Goal: Communication & Community: Answer question/provide support

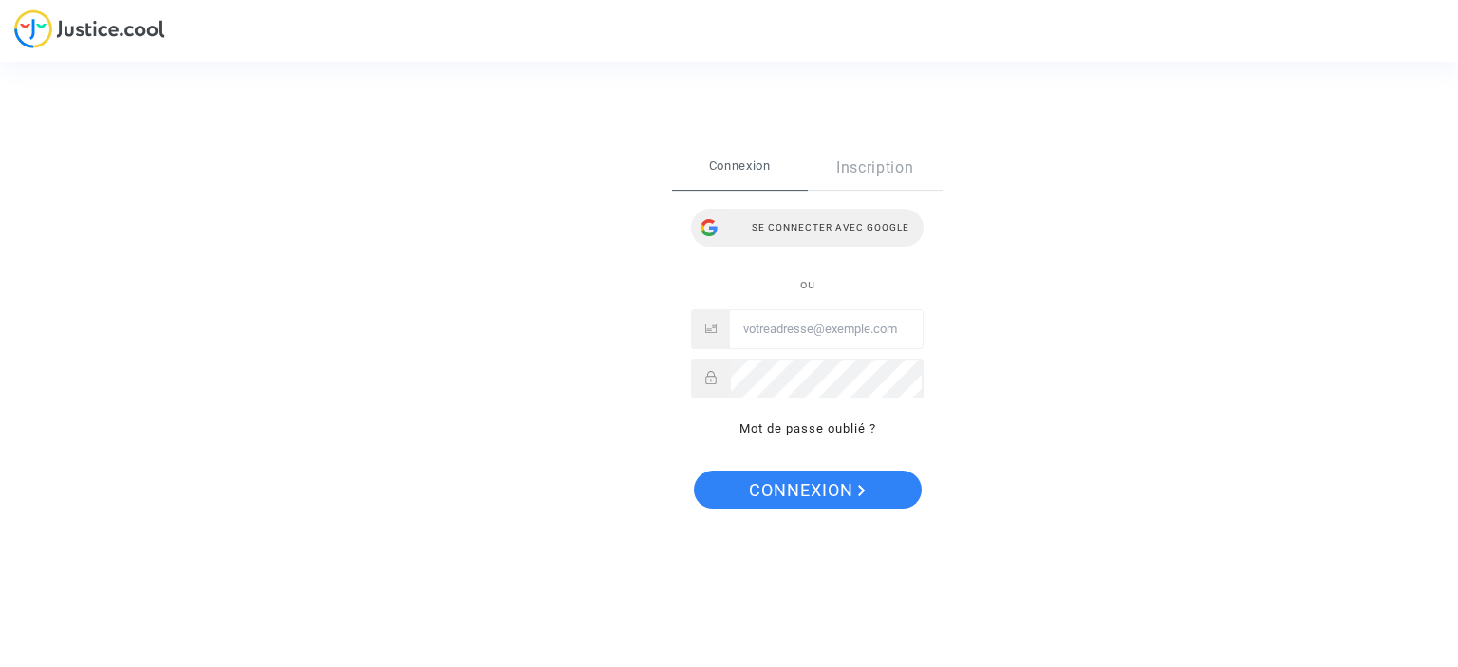
click at [834, 227] on div "Se connecter avec Google" at bounding box center [807, 228] width 233 height 38
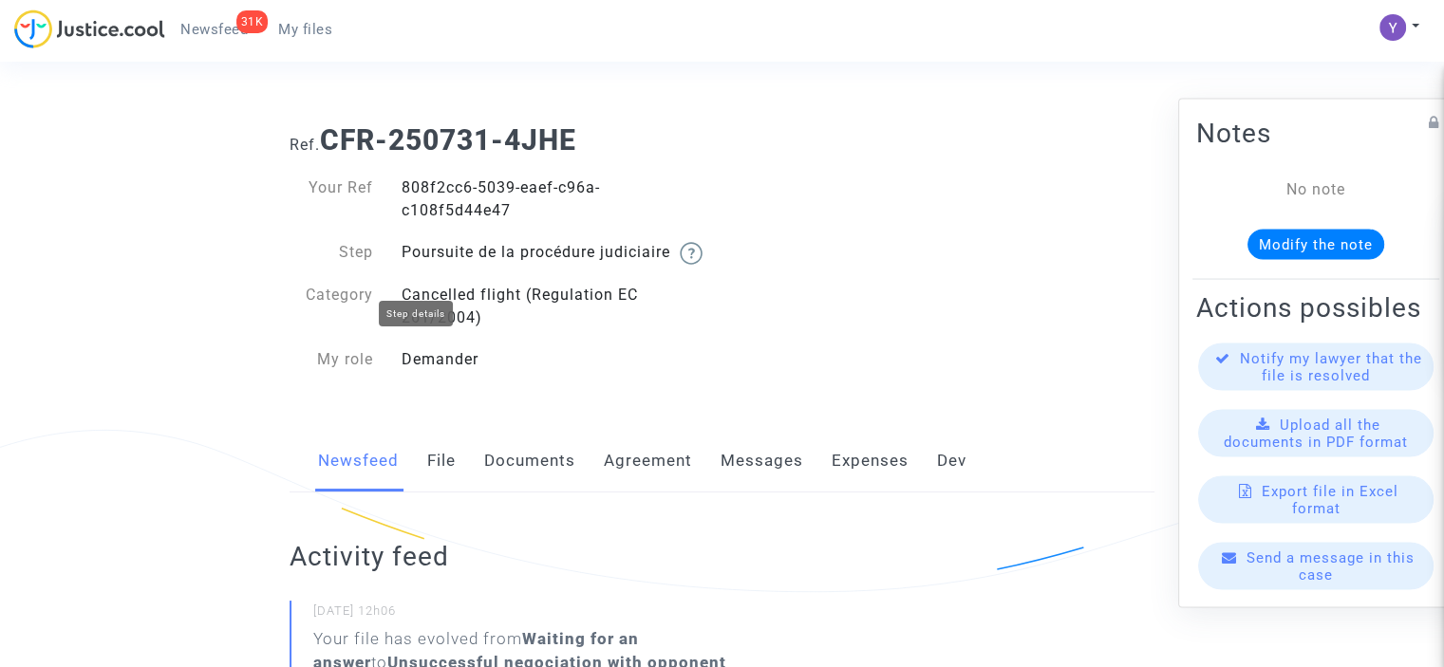
click at [680, 265] on img at bounding box center [691, 253] width 23 height 23
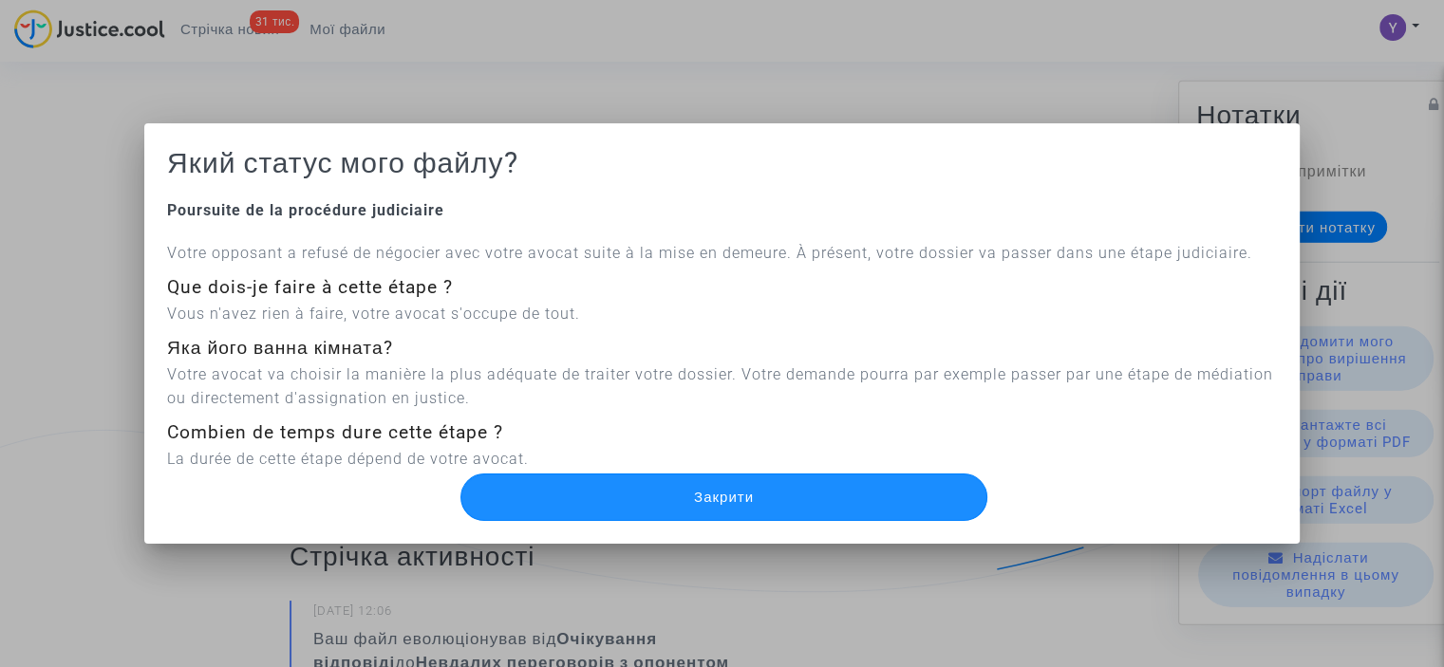
click at [759, 489] on button "Закрити" at bounding box center [723, 497] width 526 height 47
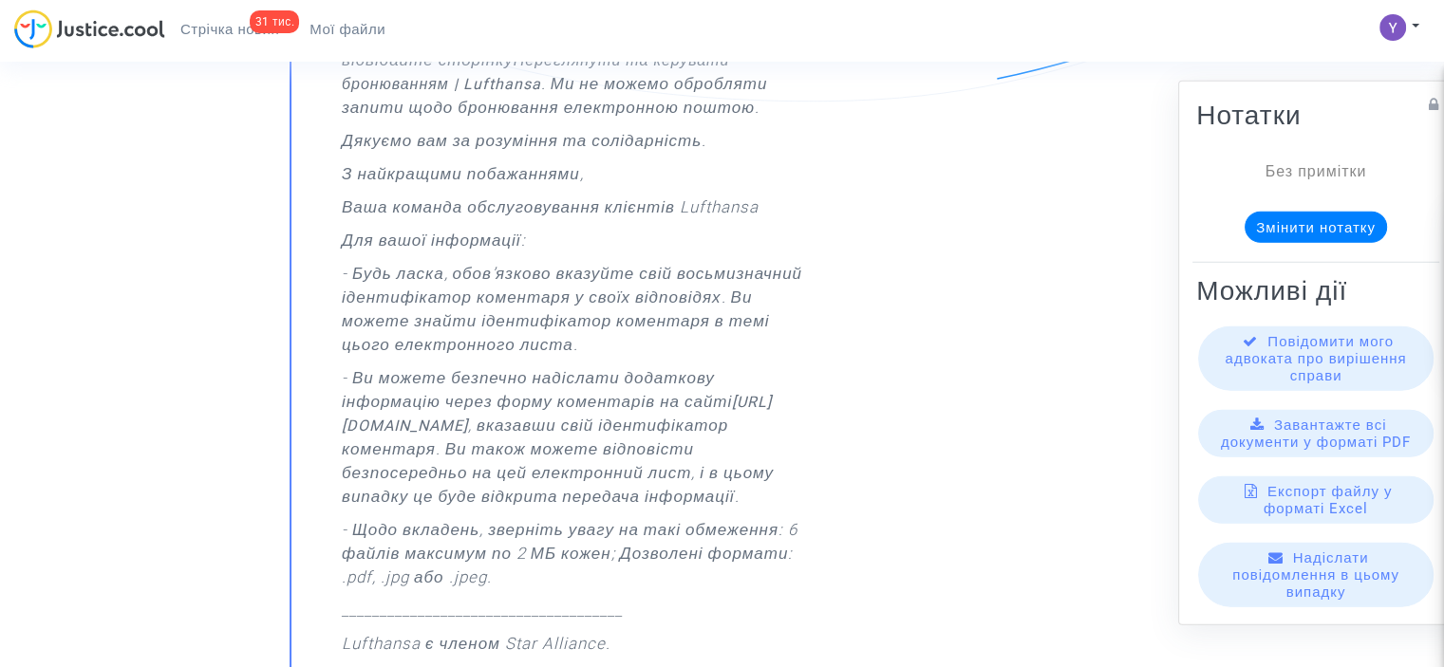
scroll to position [4082, 0]
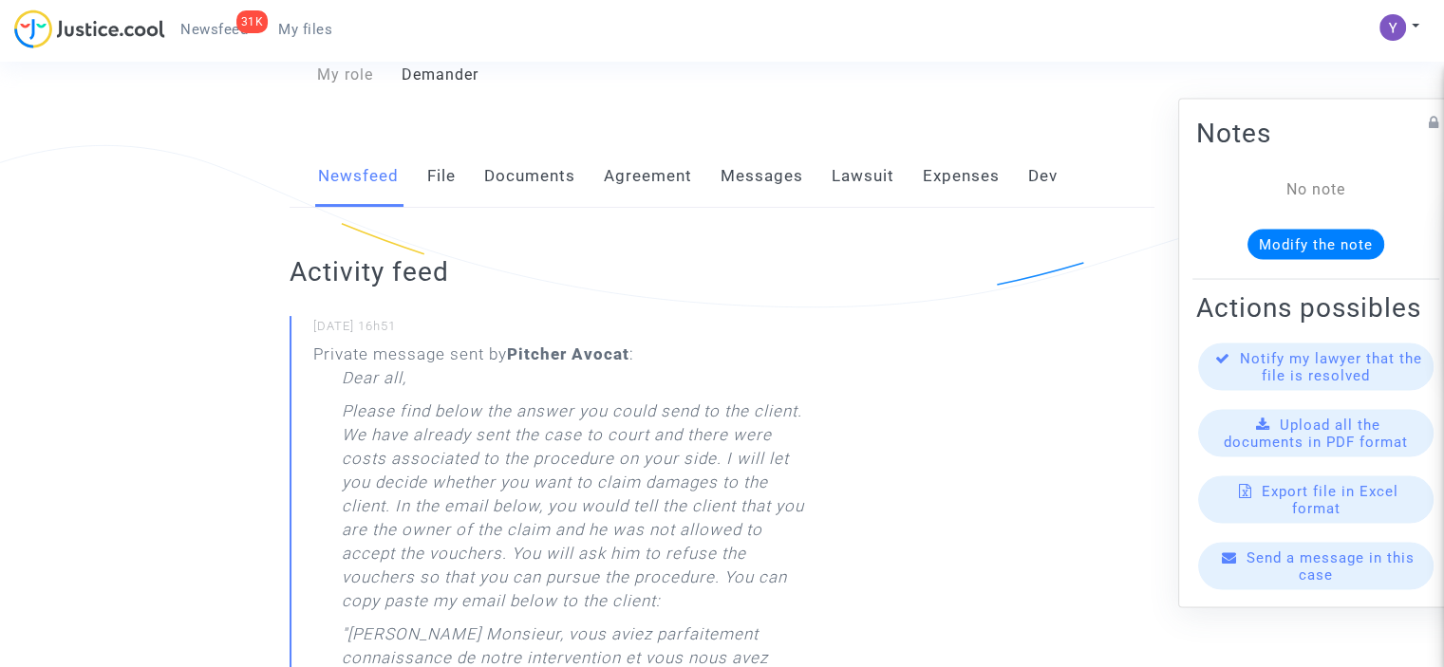
click at [1325, 567] on span "Send a message in this case" at bounding box center [1331, 566] width 168 height 34
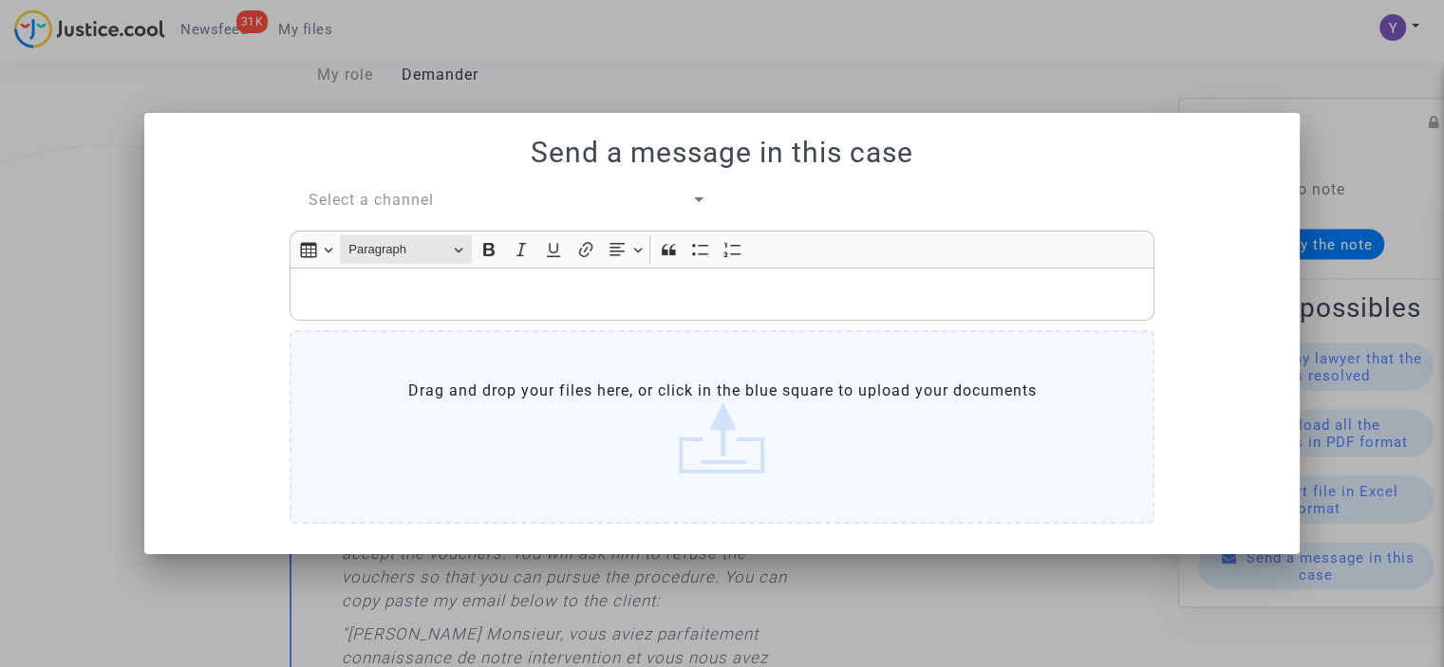
drag, startPoint x: 403, startPoint y: 245, endPoint x: 407, endPoint y: 208, distance: 37.3
click at [403, 244] on span "Paragraph" at bounding box center [397, 249] width 99 height 23
click at [404, 204] on span "Select a channel" at bounding box center [371, 200] width 125 height 18
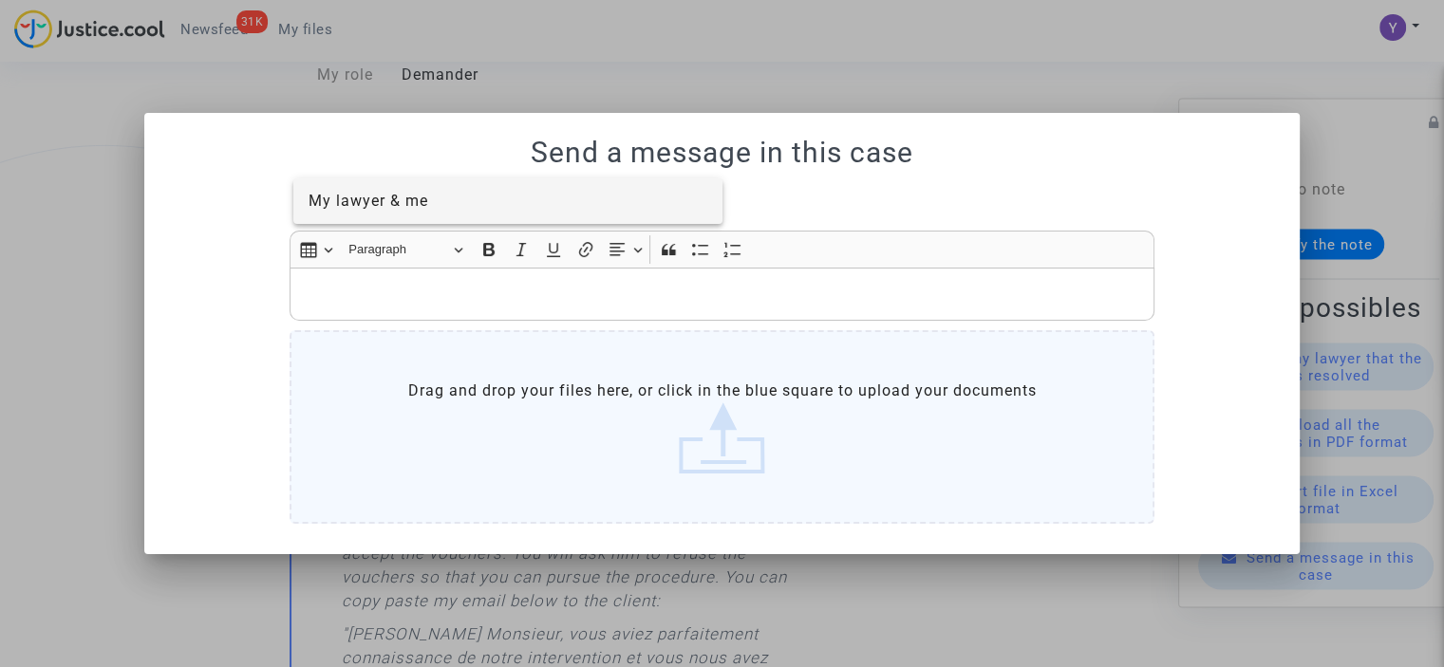
click at [399, 192] on span "My lawyer & me" at bounding box center [369, 201] width 120 height 18
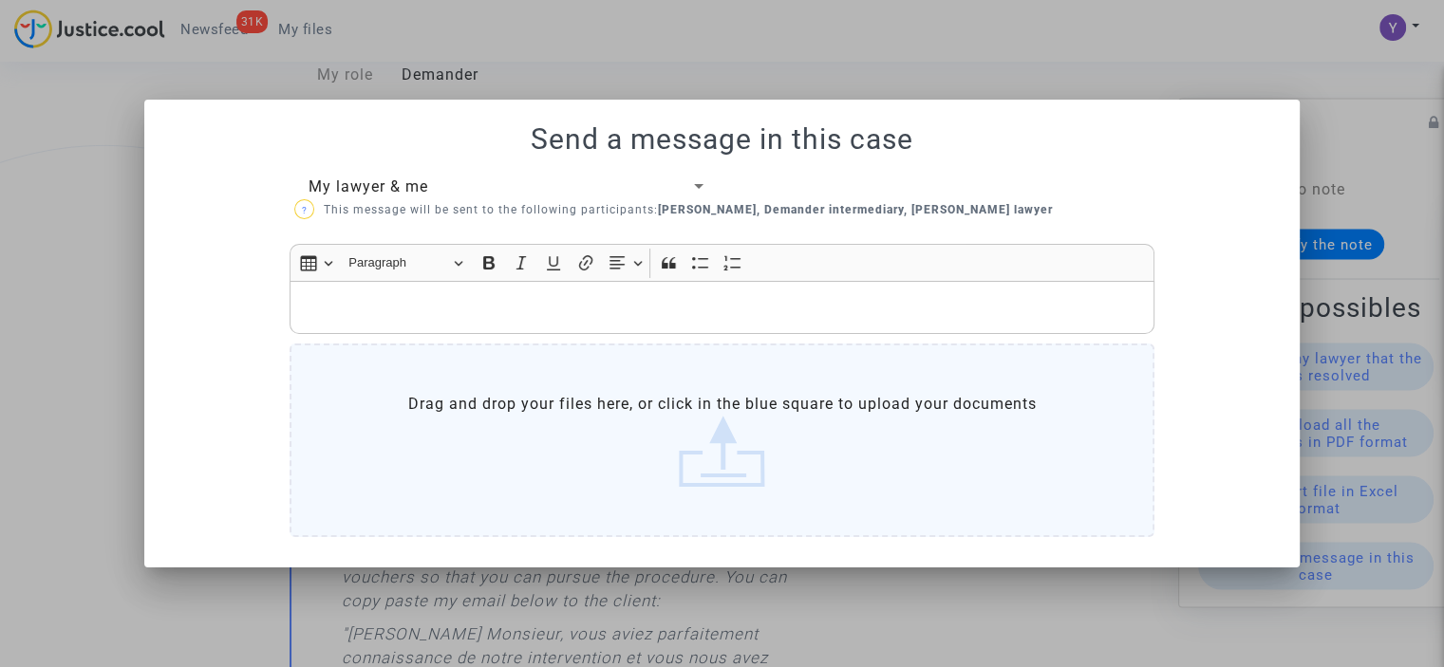
click at [386, 304] on p "Rich Text Editor, main" at bounding box center [722, 308] width 845 height 24
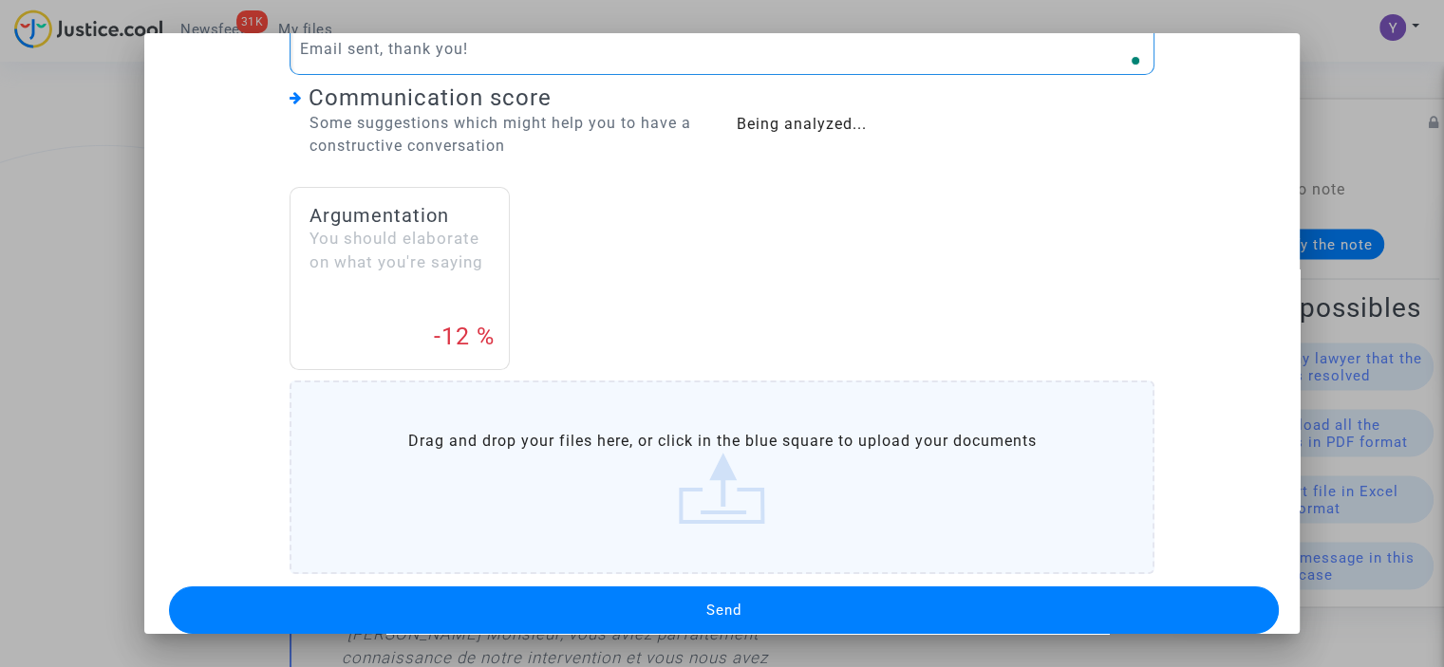
scroll to position [272, 0]
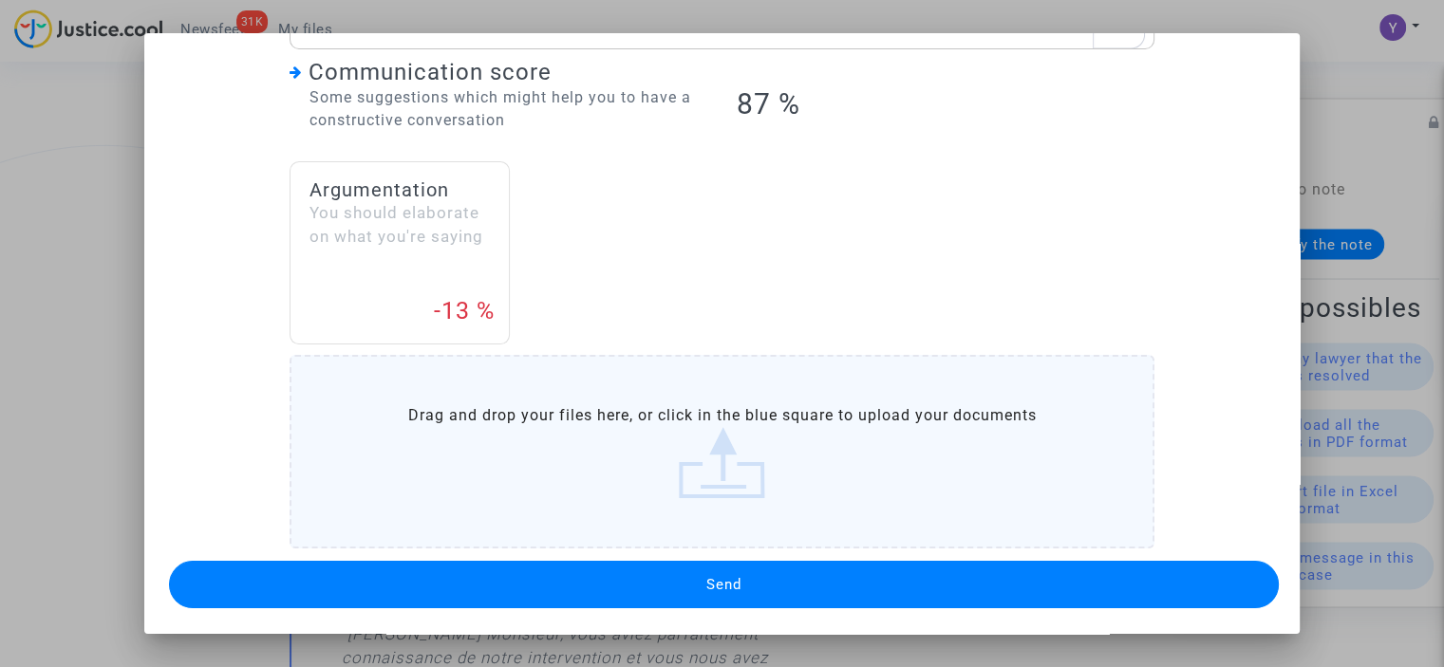
click at [676, 572] on button "Send" at bounding box center [724, 584] width 1110 height 47
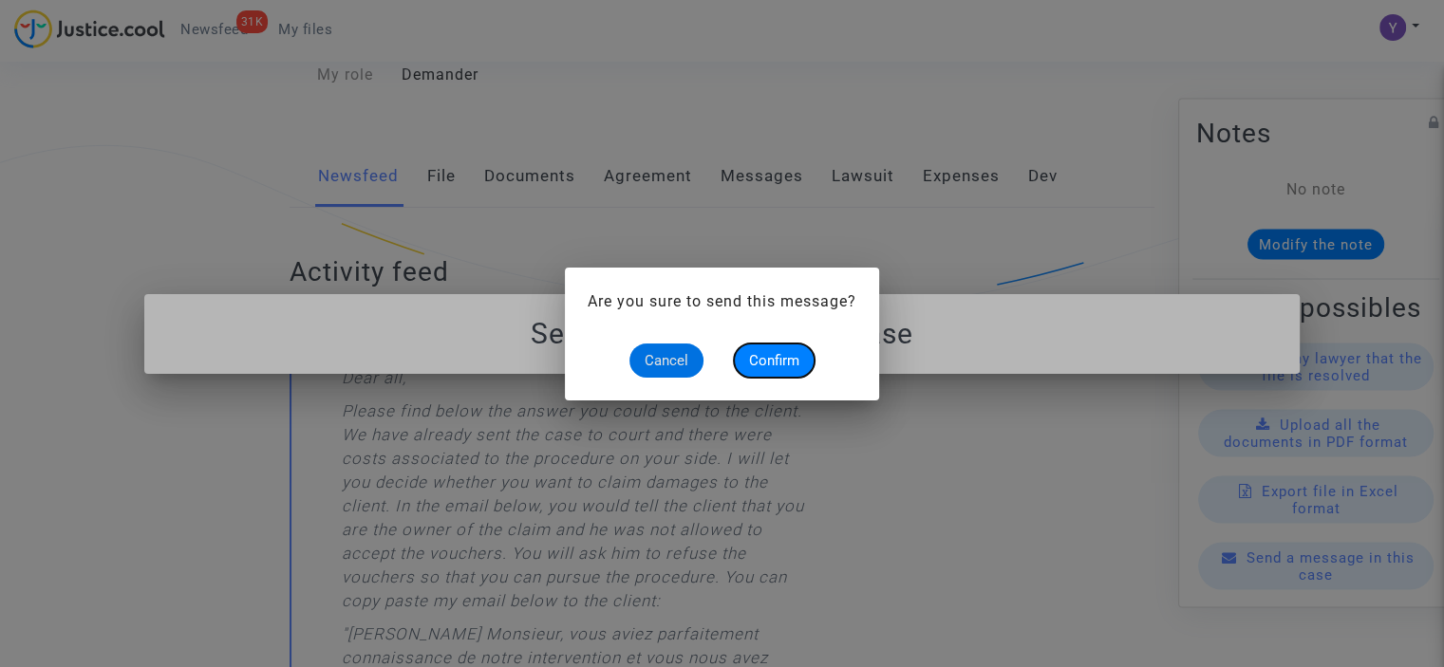
click at [794, 364] on span "Confirm" at bounding box center [774, 360] width 50 height 17
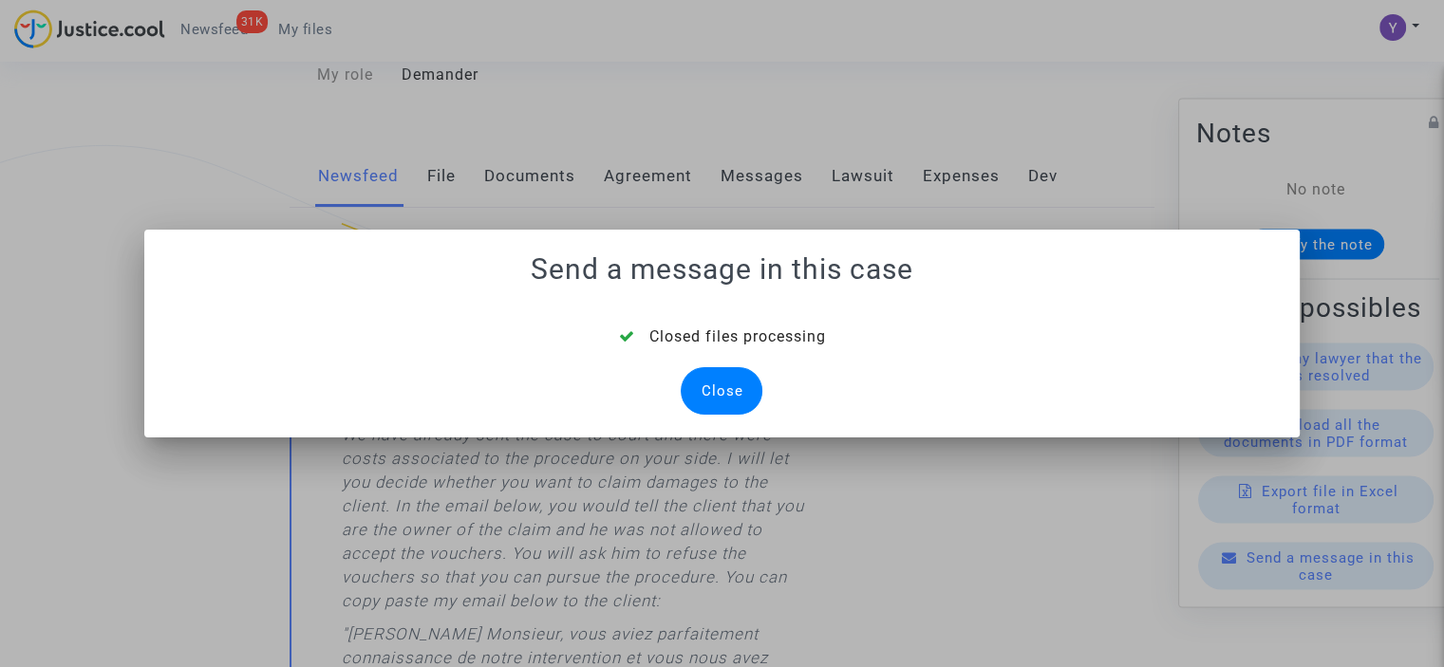
click at [734, 386] on div "Close" at bounding box center [722, 390] width 82 height 47
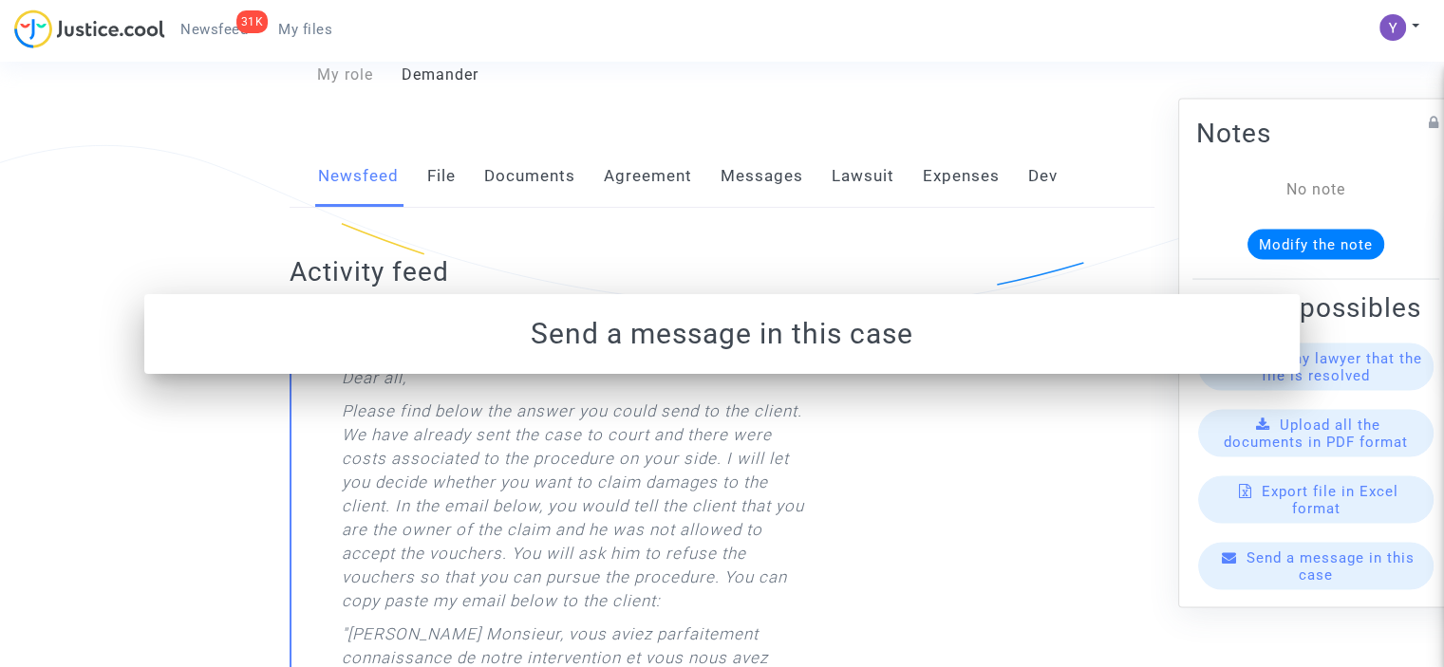
scroll to position [285, 0]
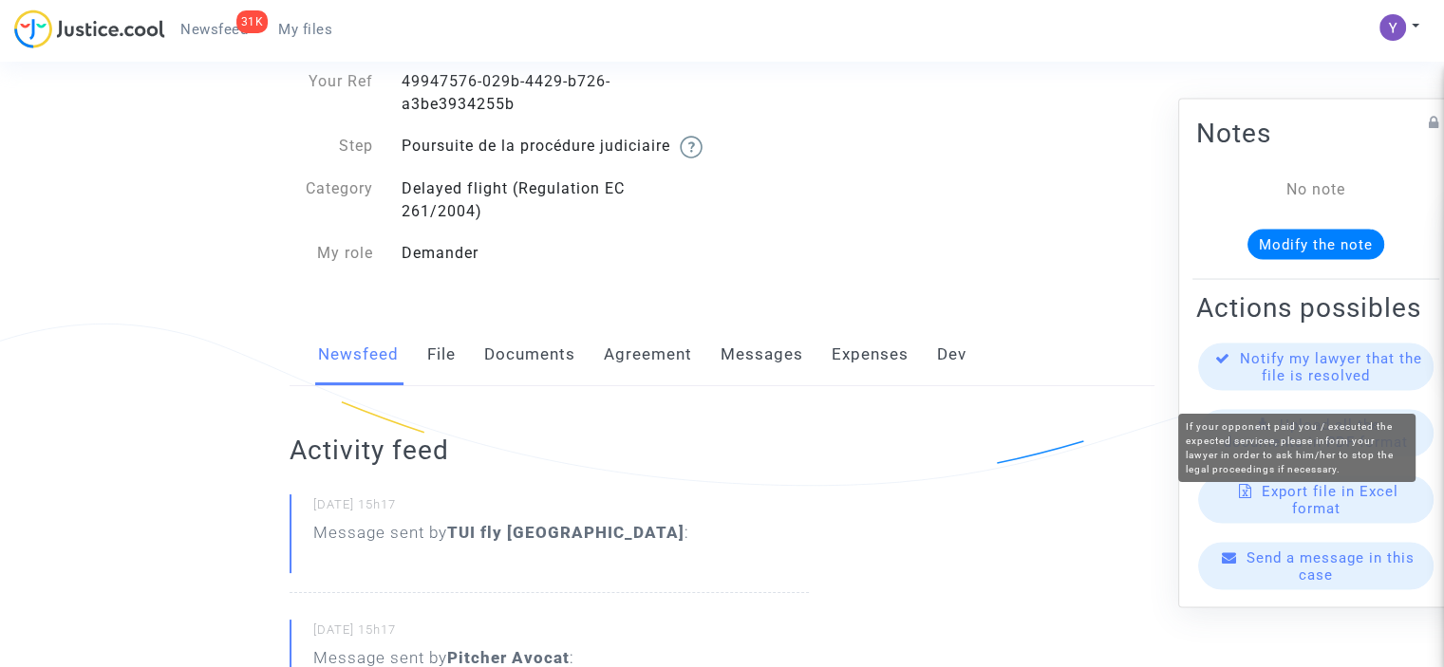
scroll to position [190, 0]
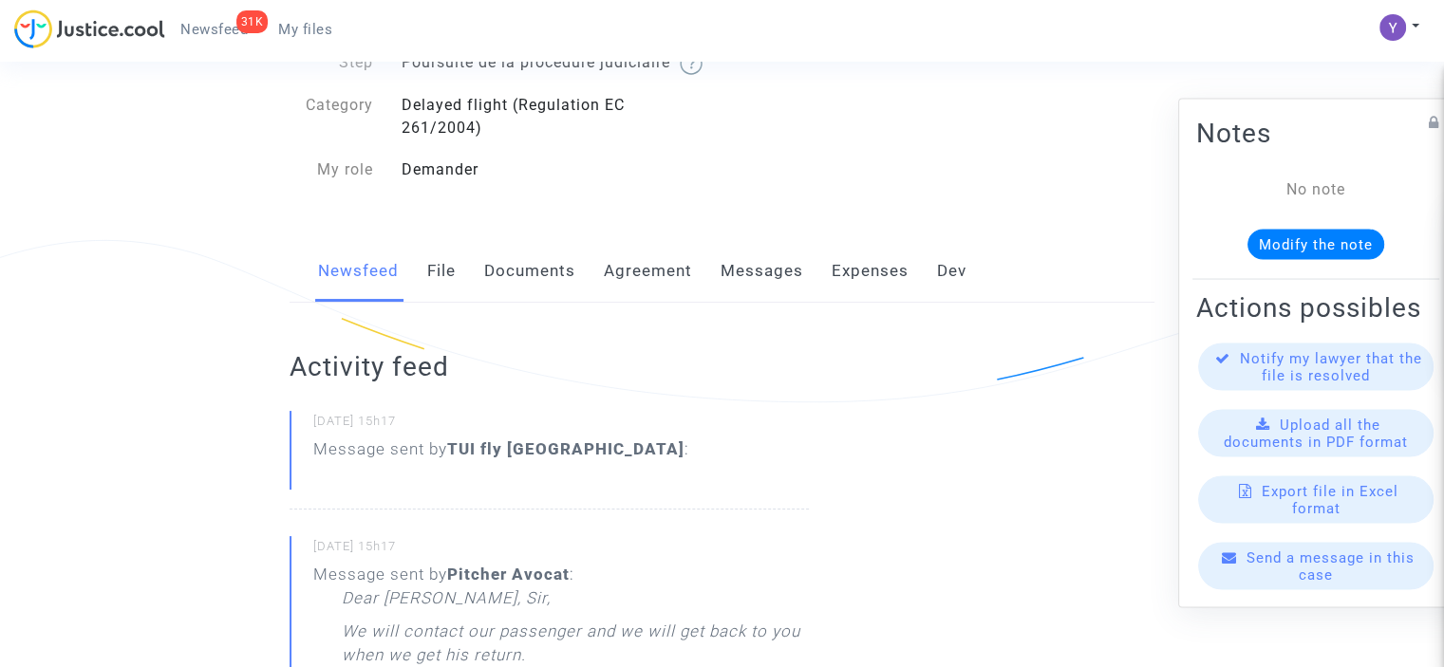
click at [1334, 590] on div "Send a message in this case" at bounding box center [1315, 565] width 235 height 47
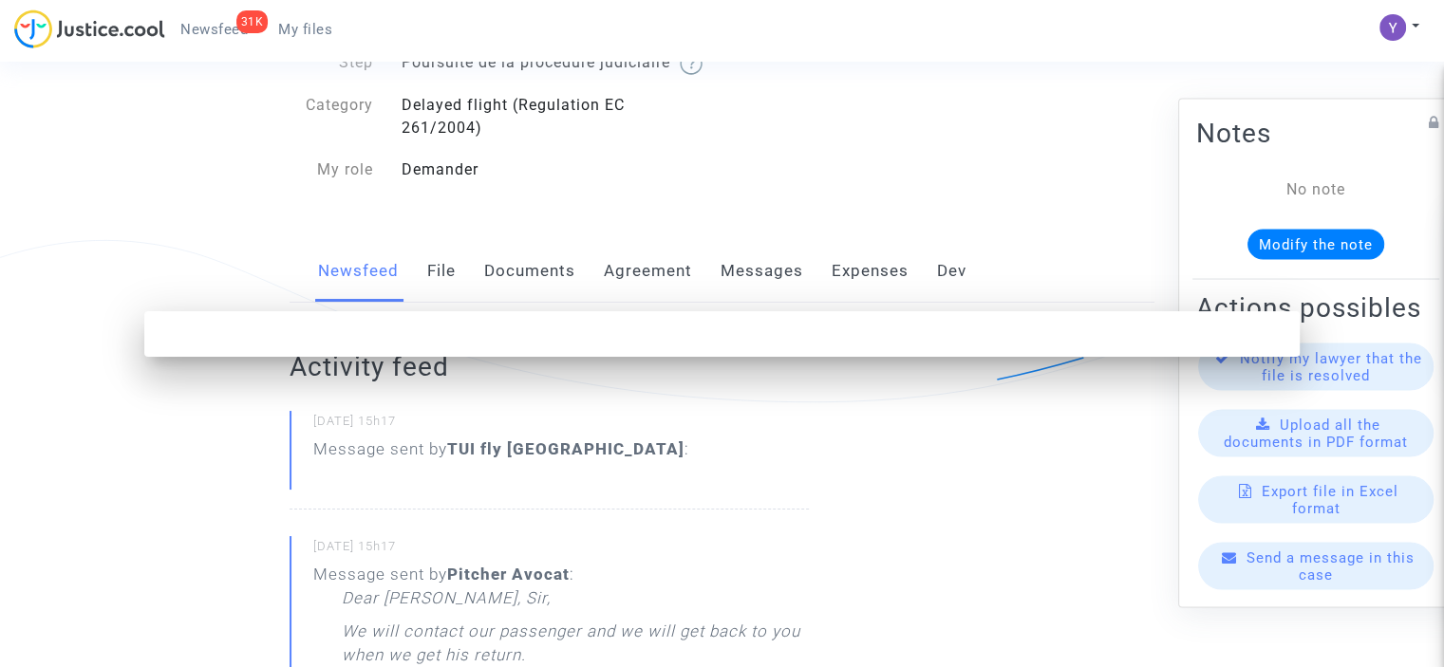
scroll to position [0, 0]
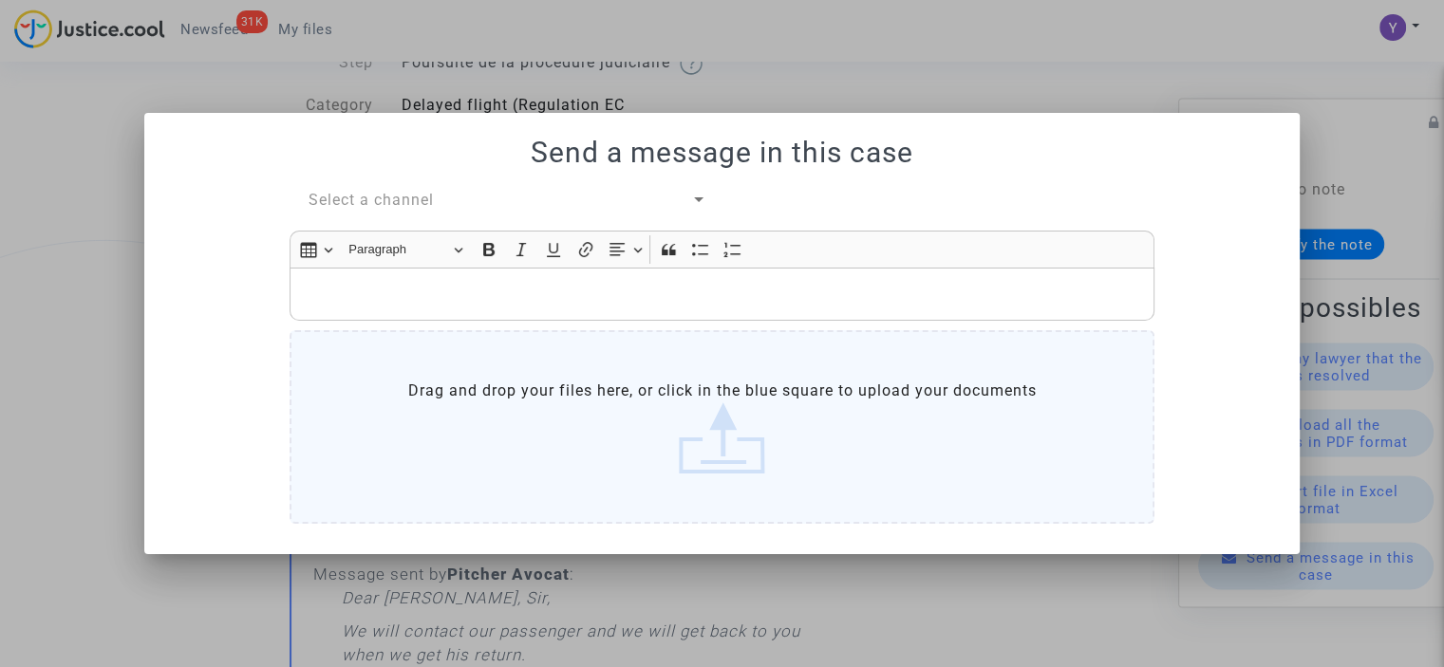
click at [402, 202] on span "Select a channel" at bounding box center [371, 200] width 125 height 18
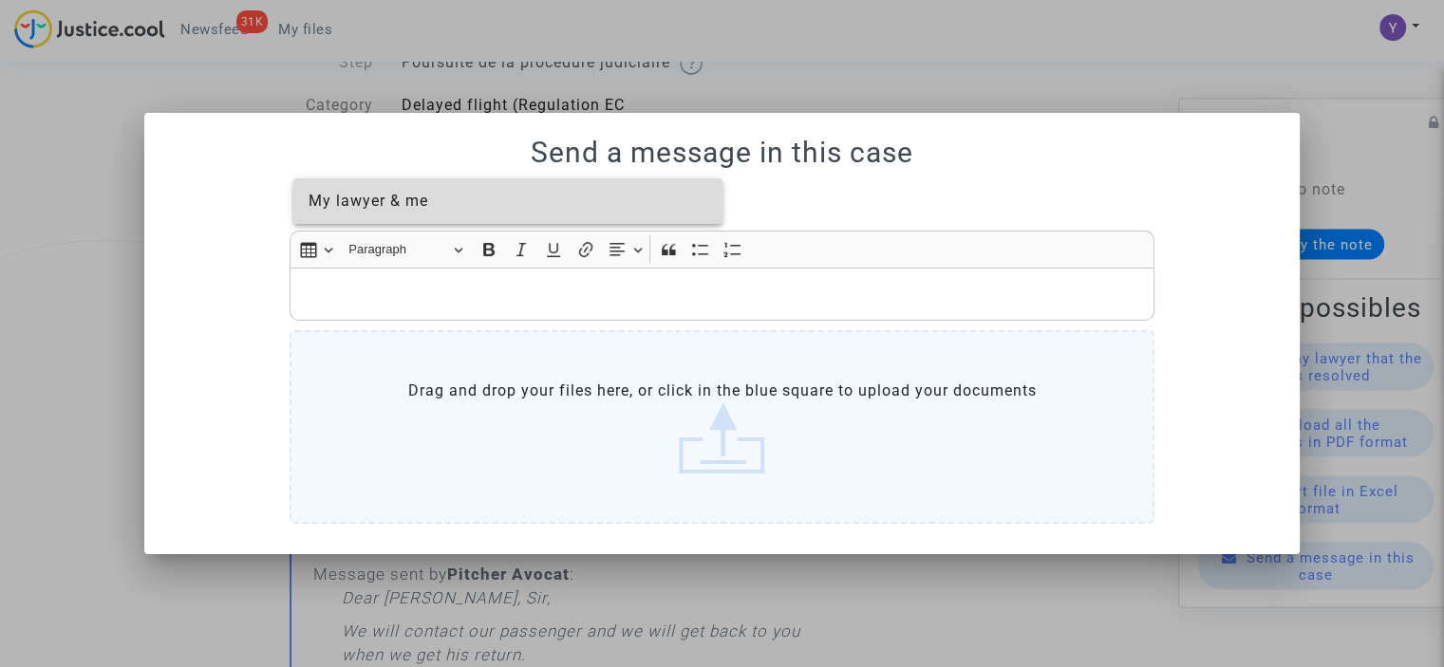
click at [392, 206] on span "My lawyer & me" at bounding box center [369, 201] width 120 height 18
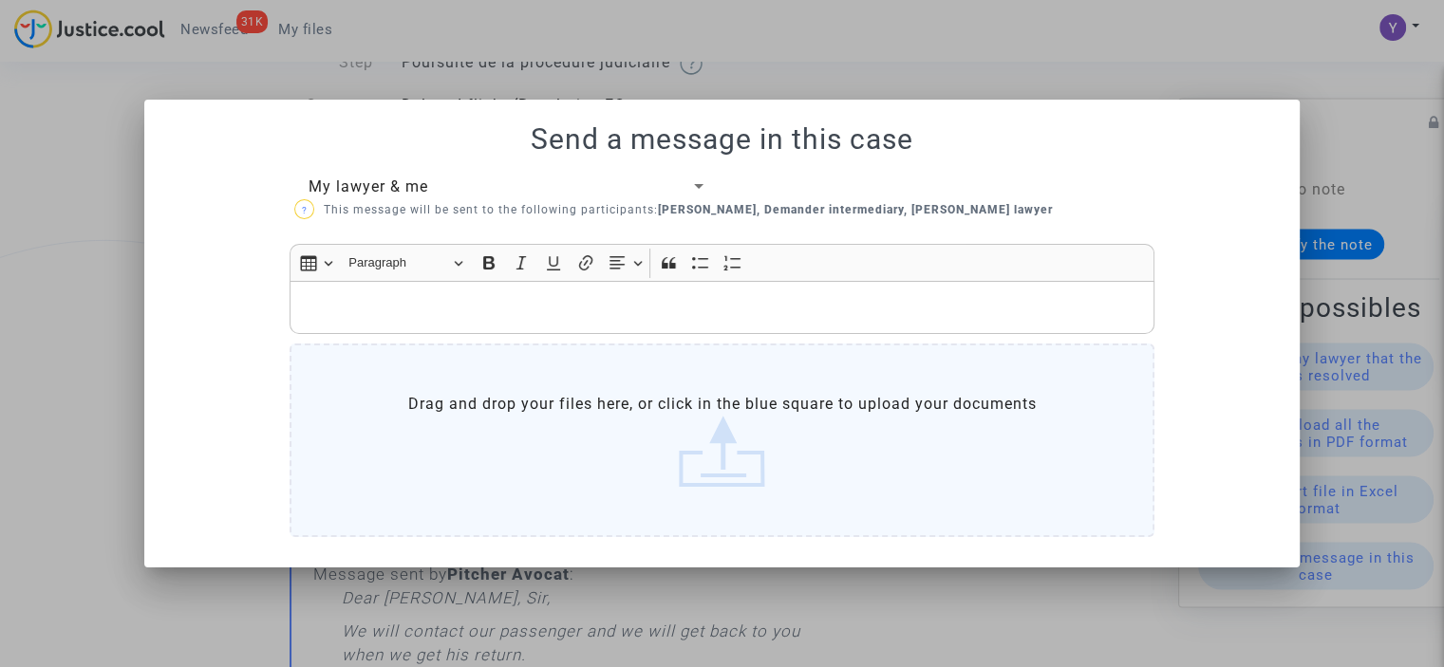
click at [380, 300] on p "Rich Text Editor, main" at bounding box center [722, 308] width 845 height 24
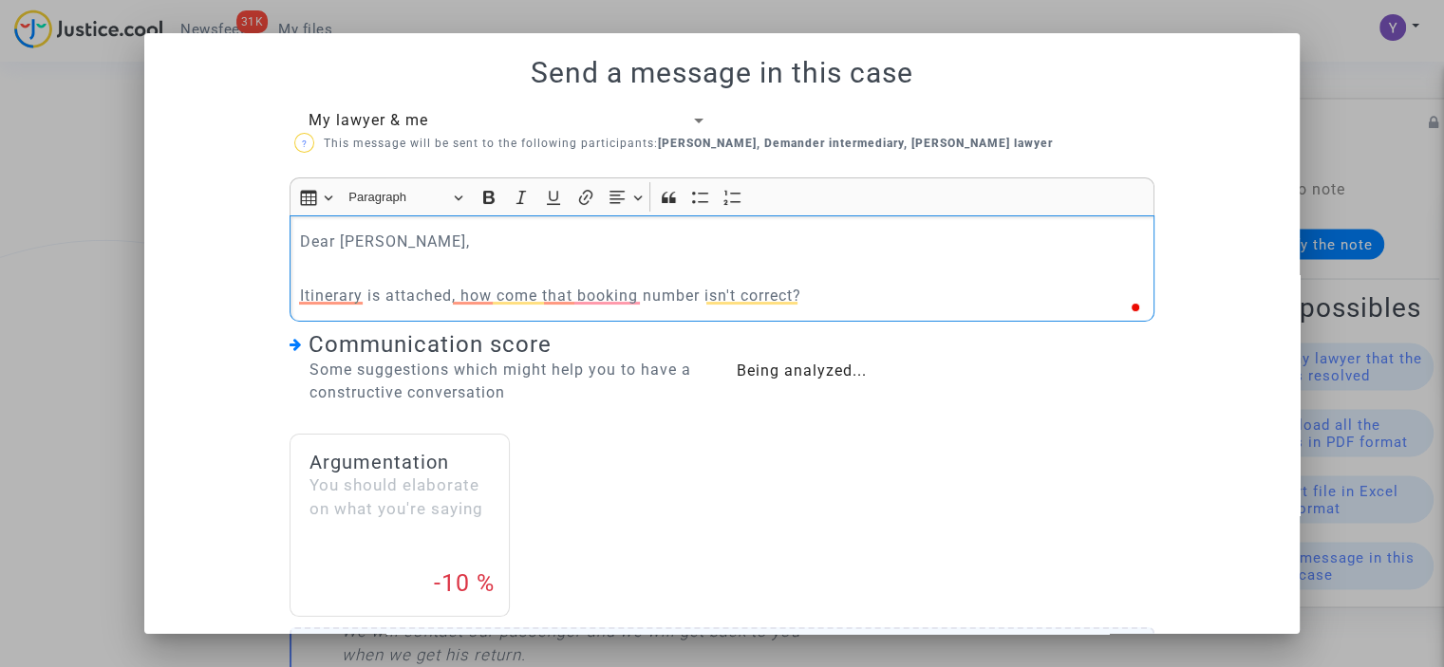
scroll to position [272, 0]
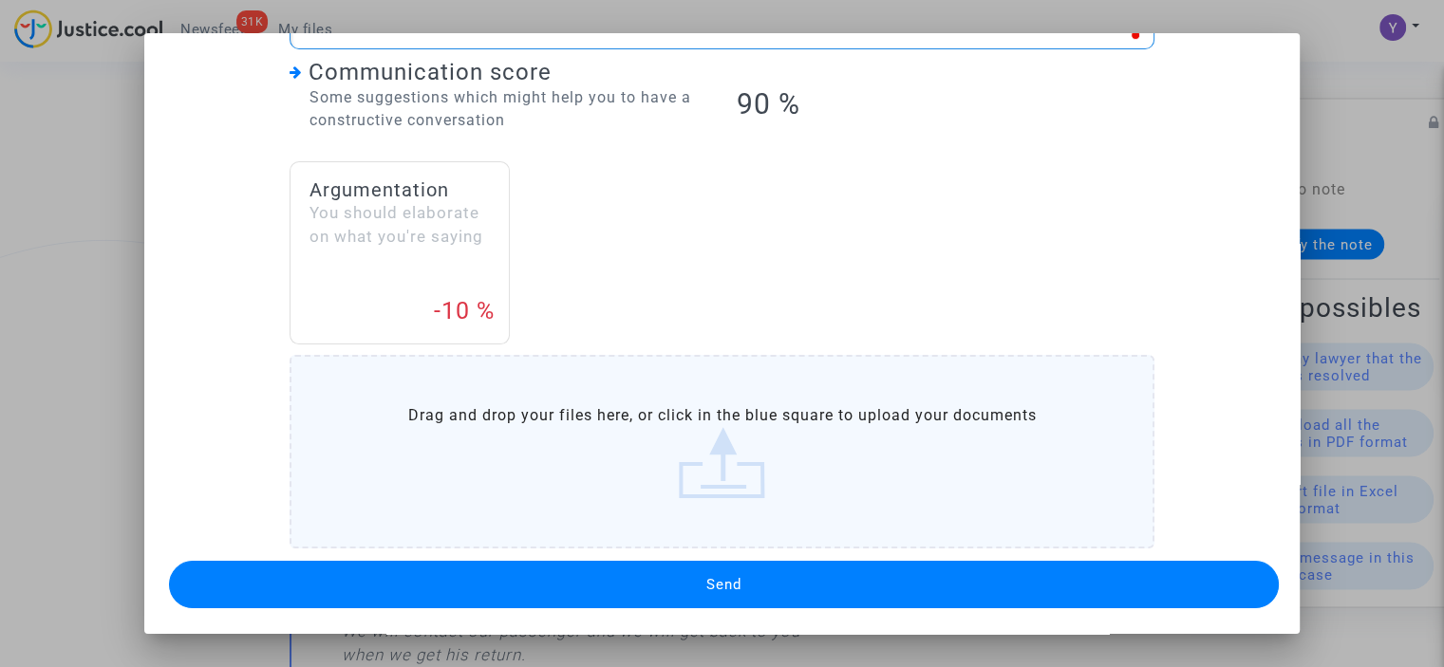
click at [681, 443] on label "Drag and drop your files here, or click in the blue square to upload your docum…" at bounding box center [722, 452] width 865 height 194
click at [0, 0] on input "Drag and drop your files here, or click in the blue square to upload your docum…" at bounding box center [0, 0] width 0 height 0
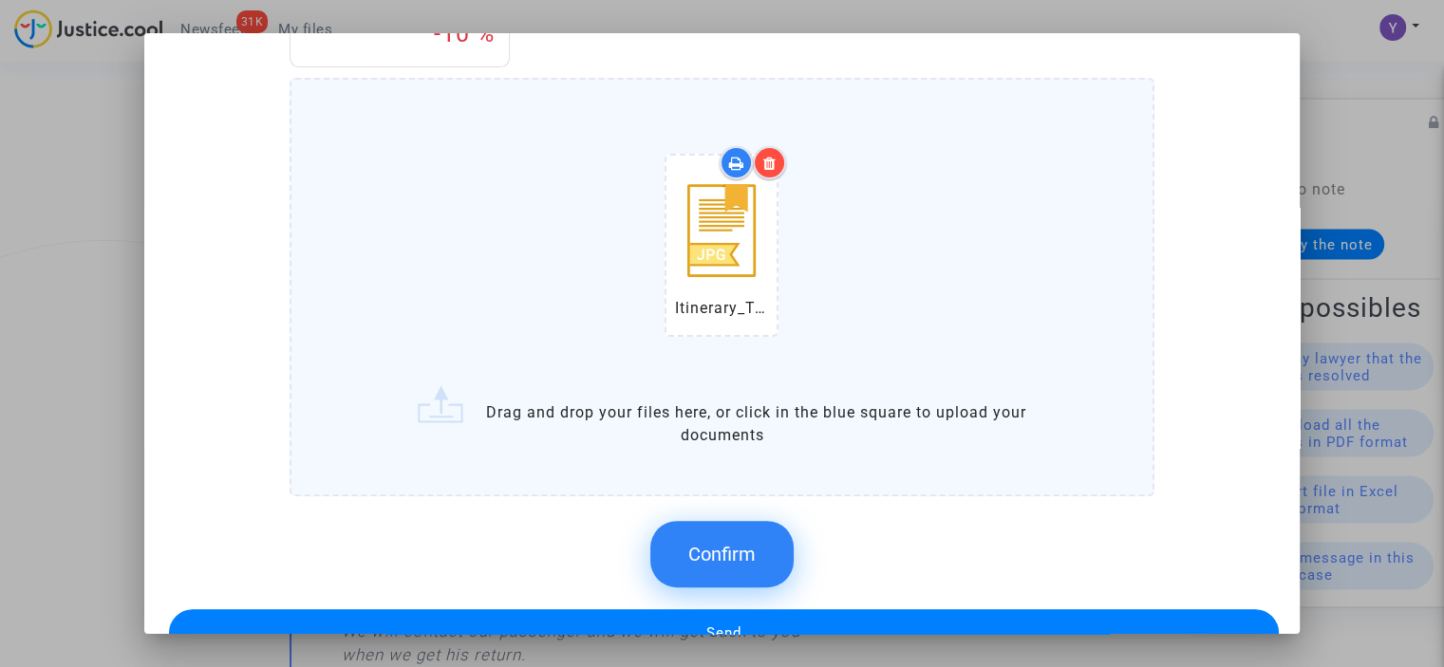
scroll to position [597, 0]
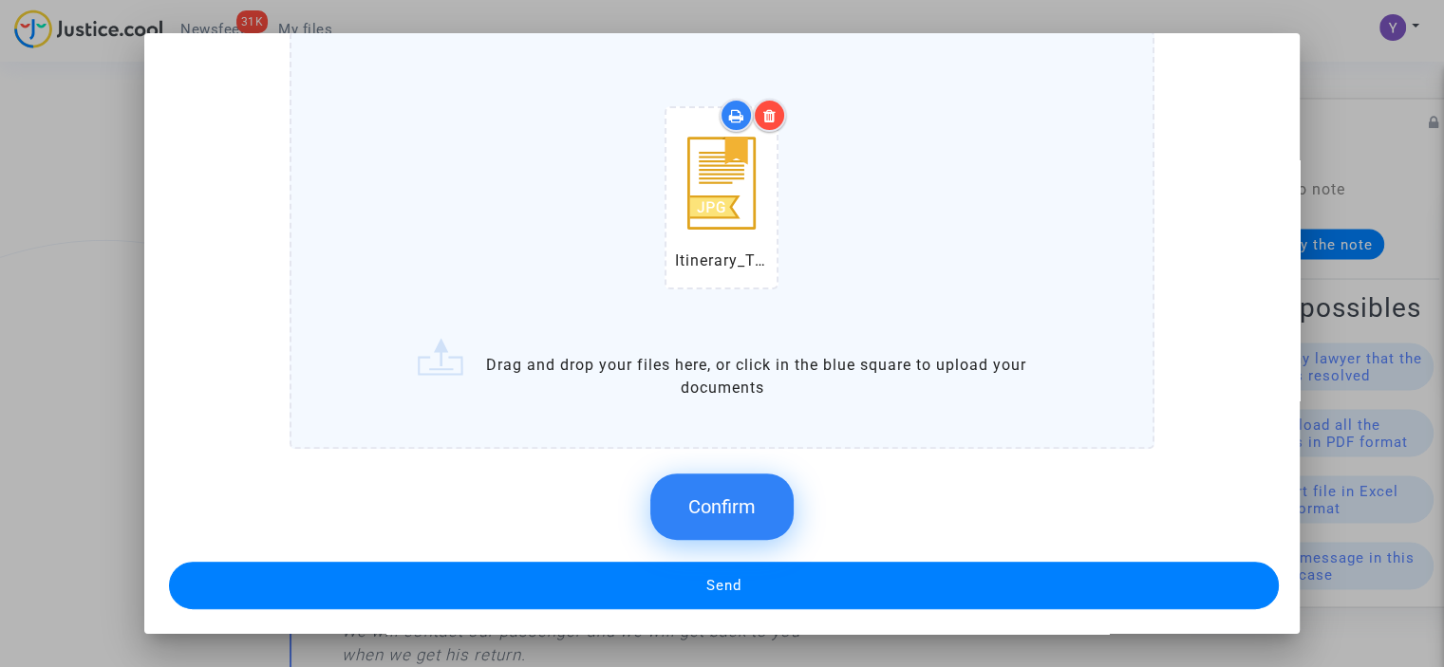
click at [711, 512] on span "Confirm" at bounding box center [721, 507] width 67 height 23
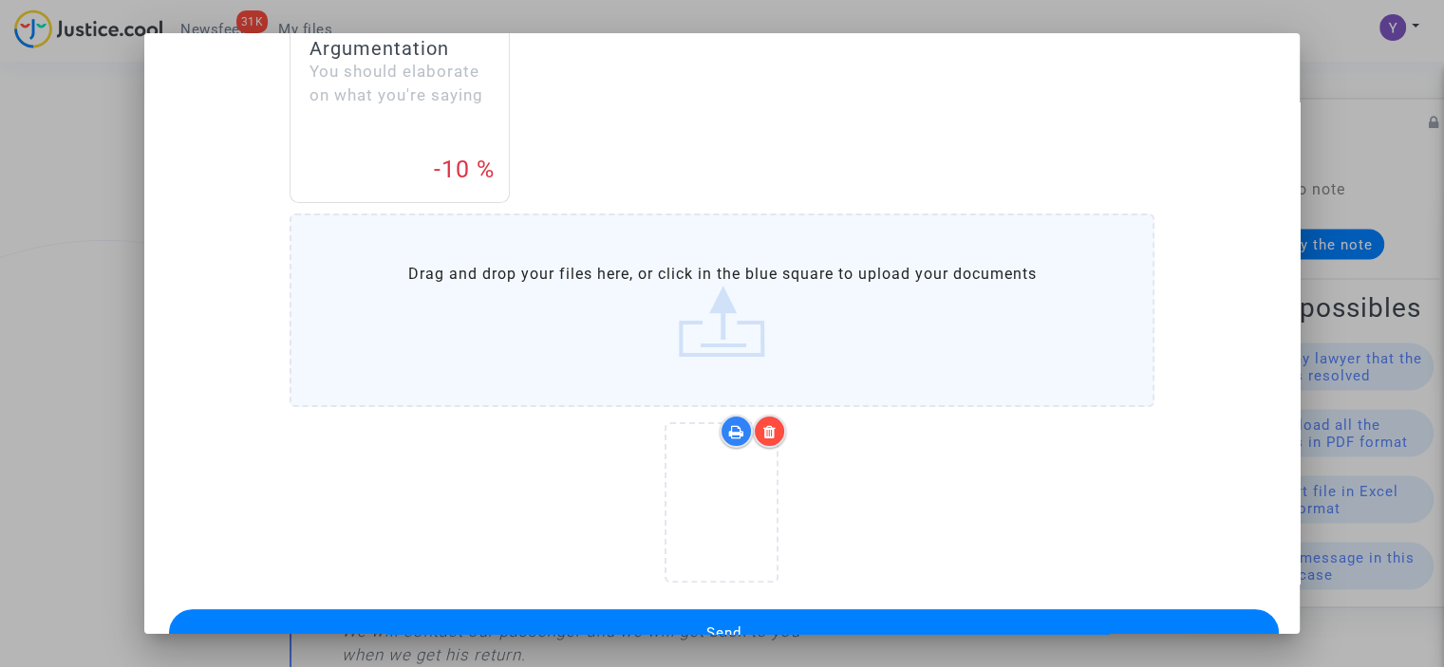
scroll to position [461, 0]
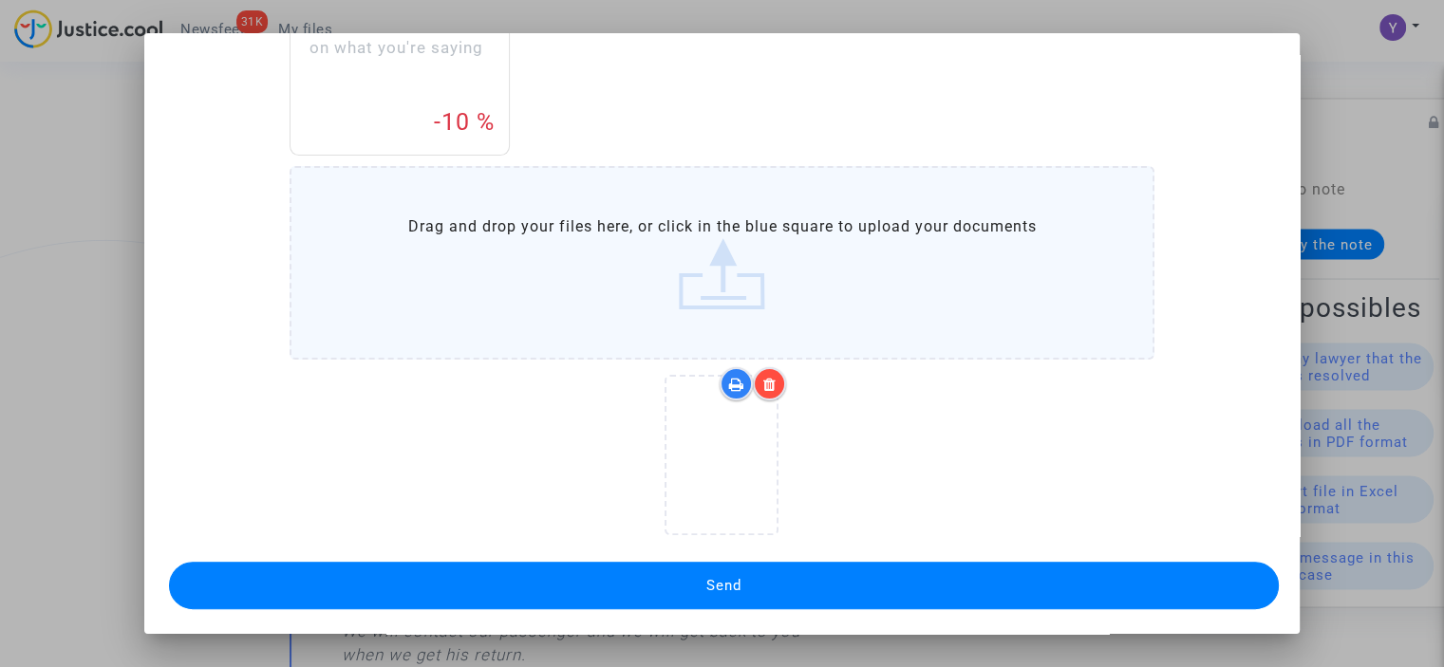
click at [733, 571] on button "Send" at bounding box center [724, 585] width 1110 height 47
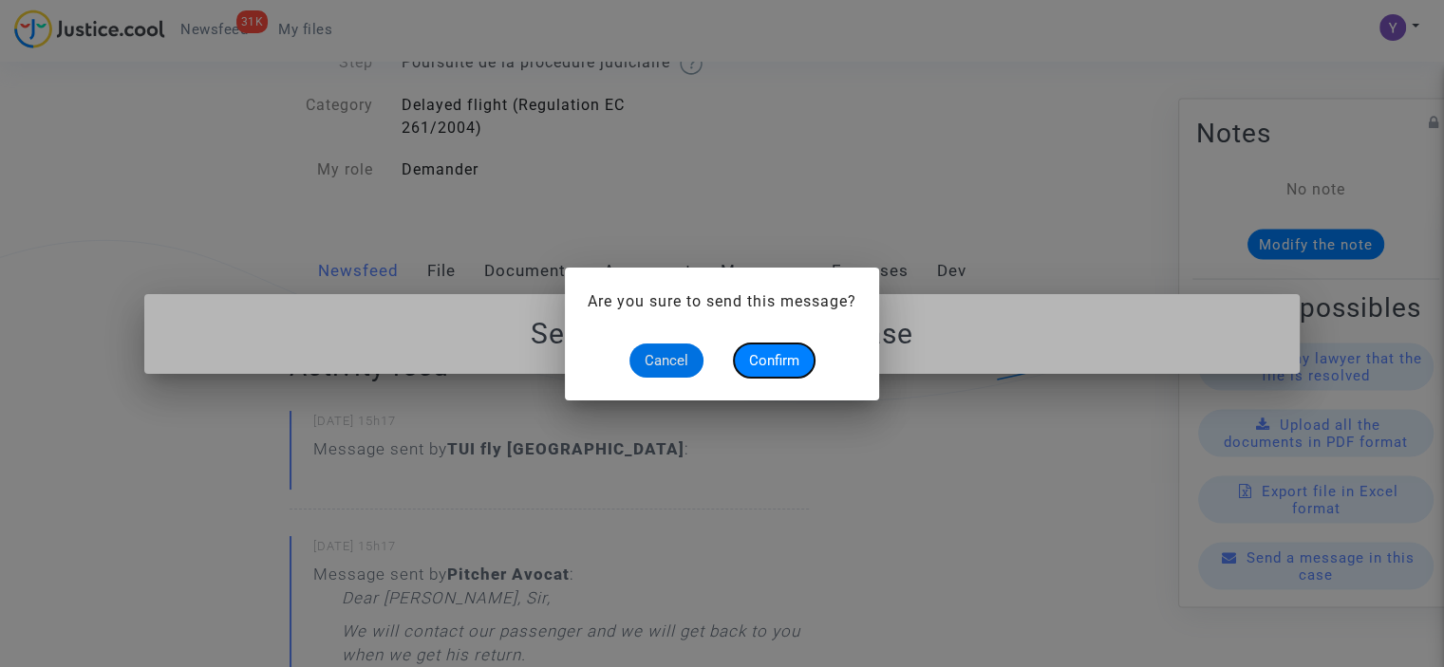
click at [768, 361] on span "Confirm" at bounding box center [774, 360] width 50 height 17
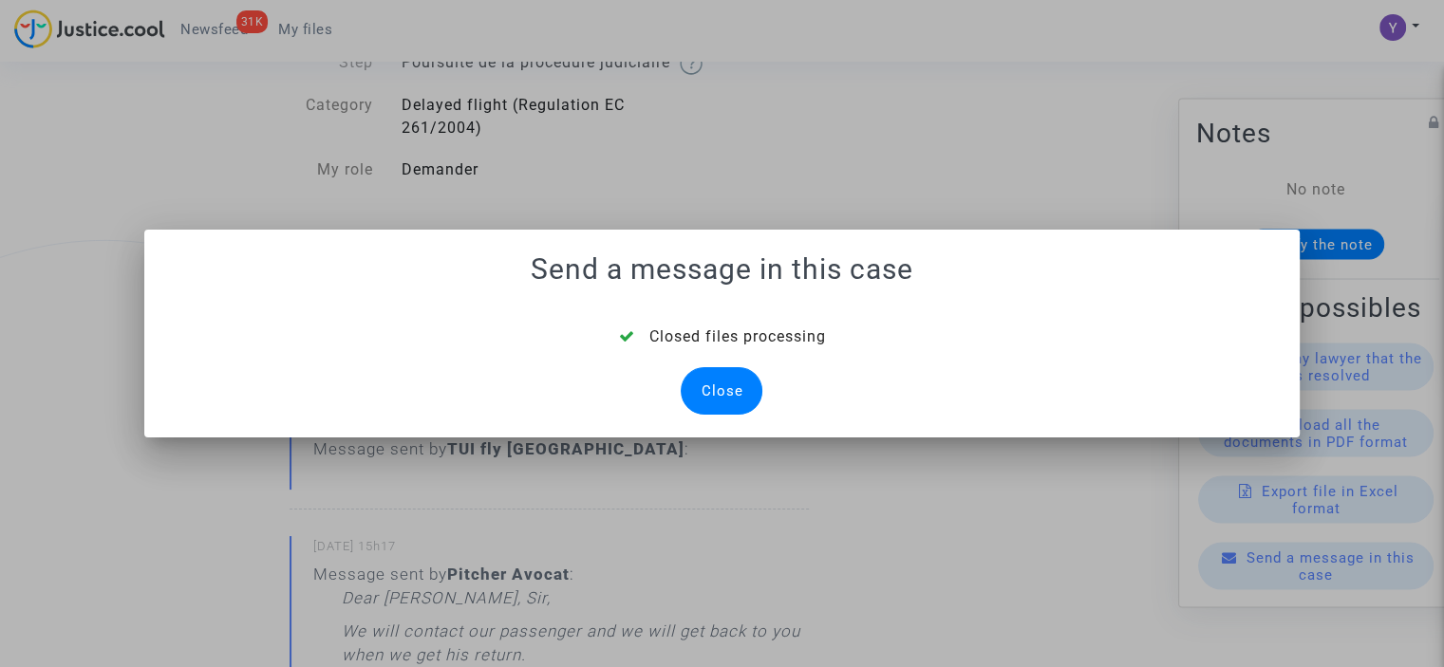
click at [722, 391] on div "Close" at bounding box center [722, 390] width 82 height 47
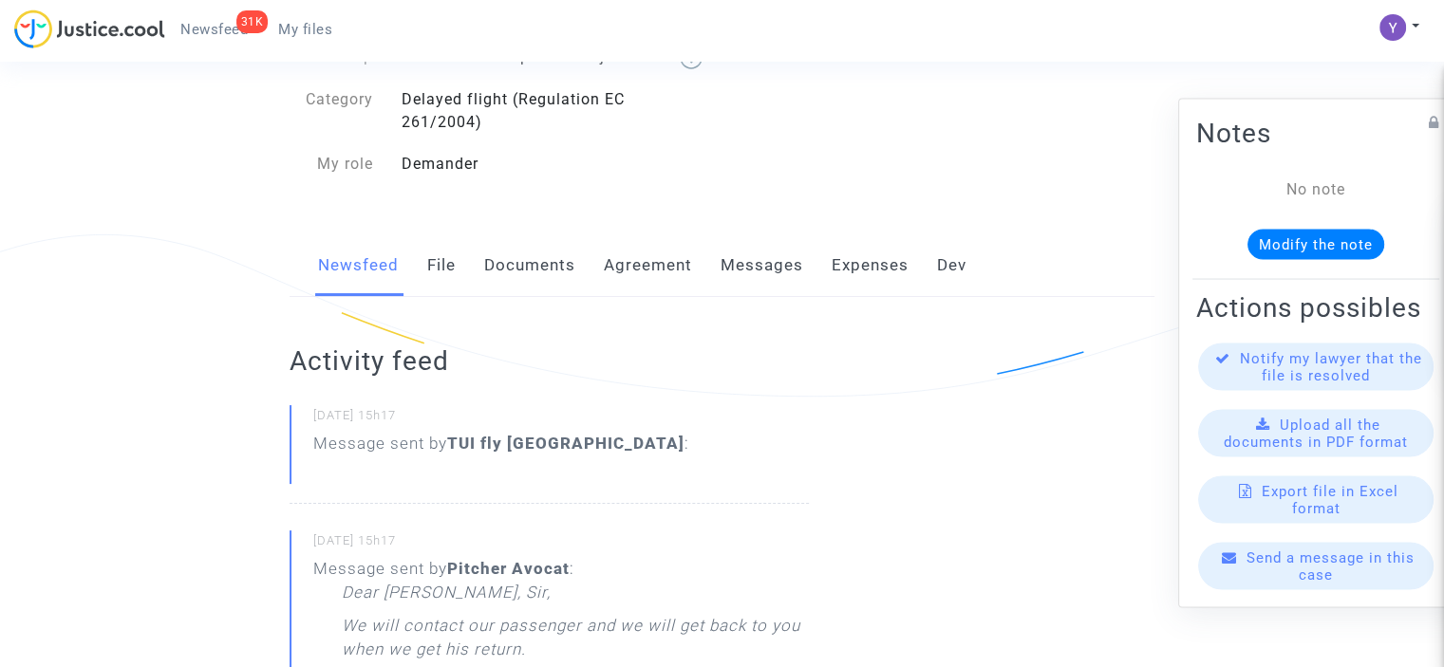
scroll to position [190, 0]
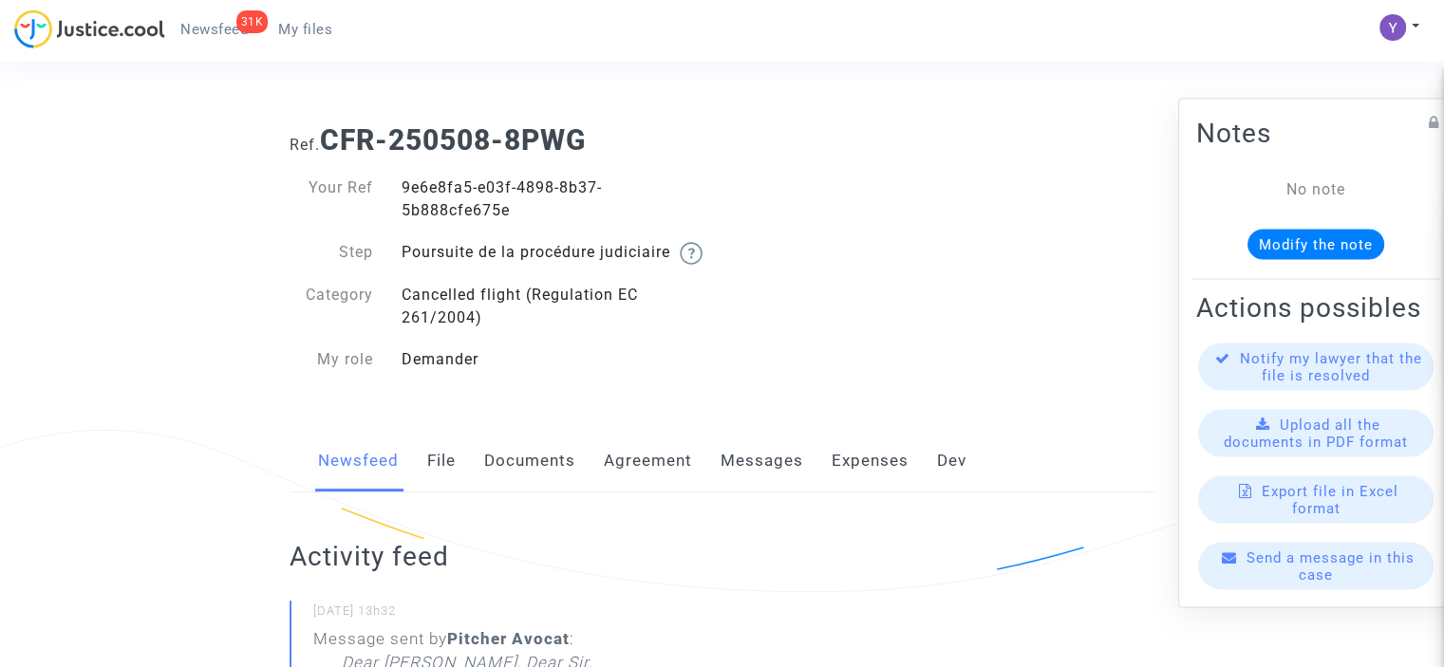
click at [753, 490] on link "Messages" at bounding box center [762, 461] width 83 height 63
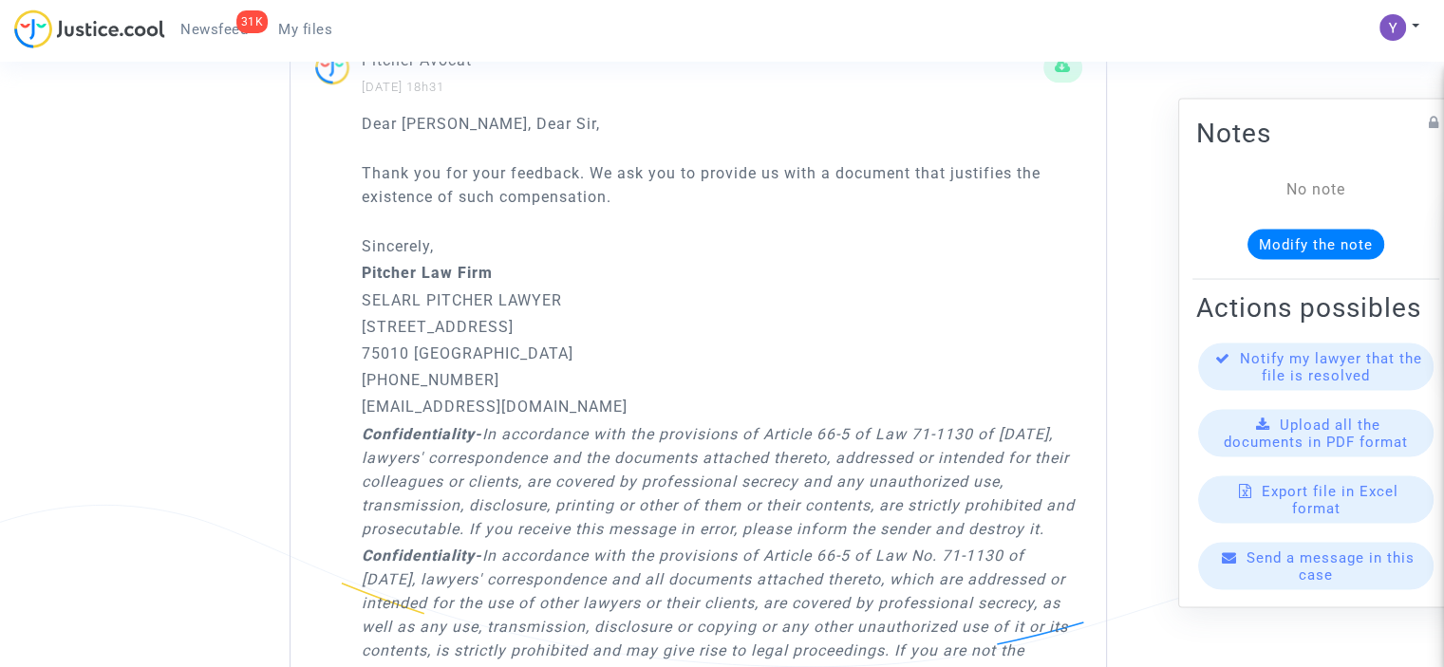
scroll to position [1528, 0]
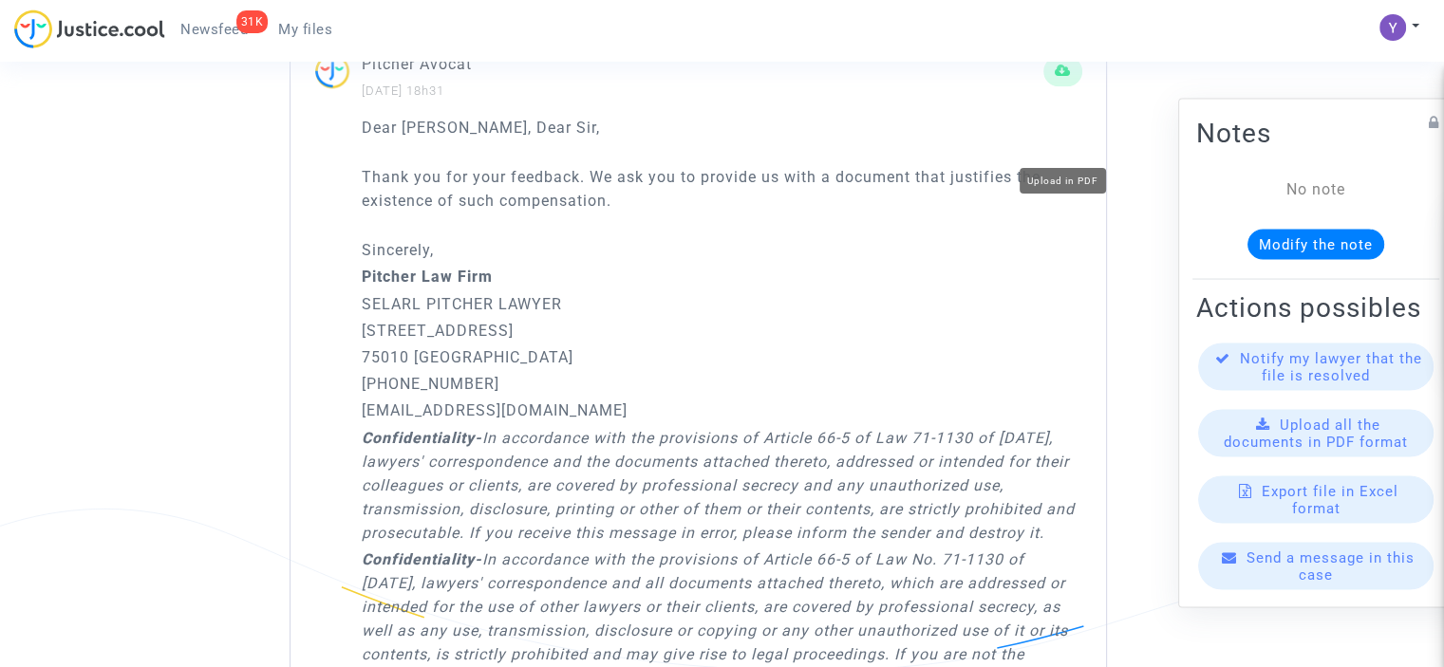
click at [1054, 86] on button at bounding box center [1062, 71] width 39 height 30
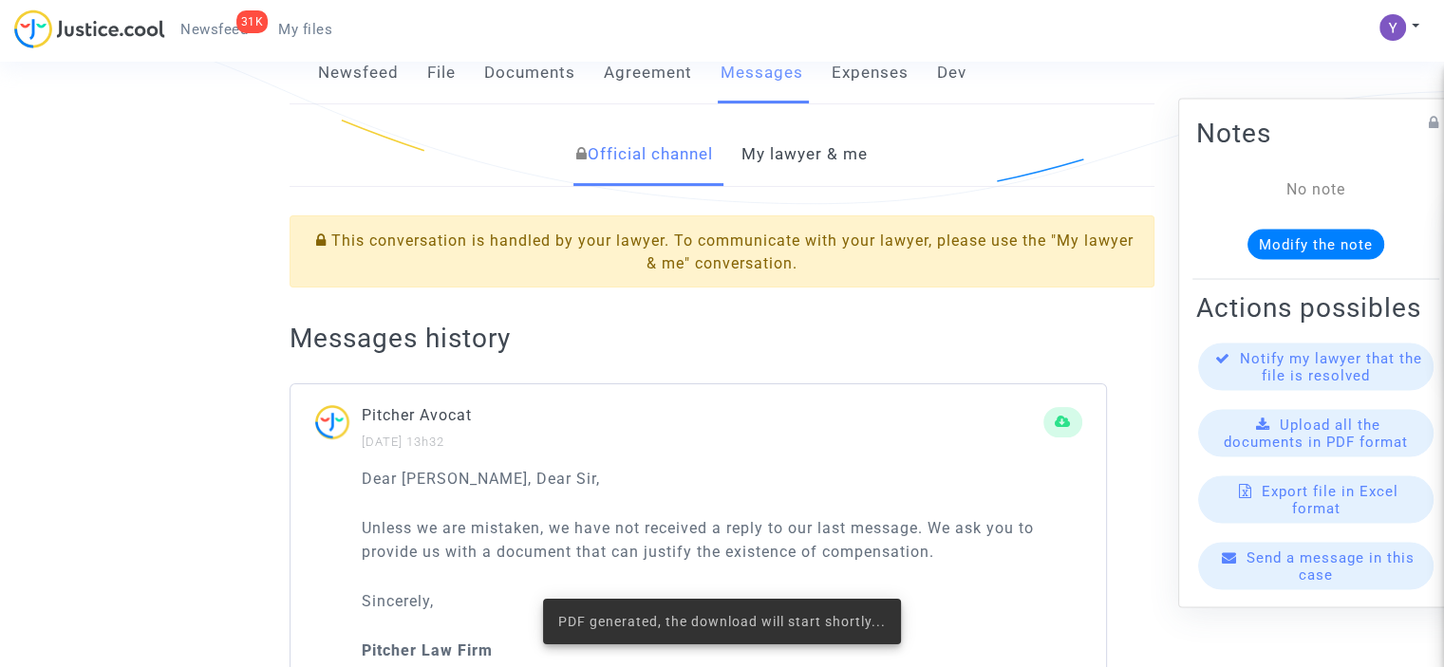
scroll to position [0, 0]
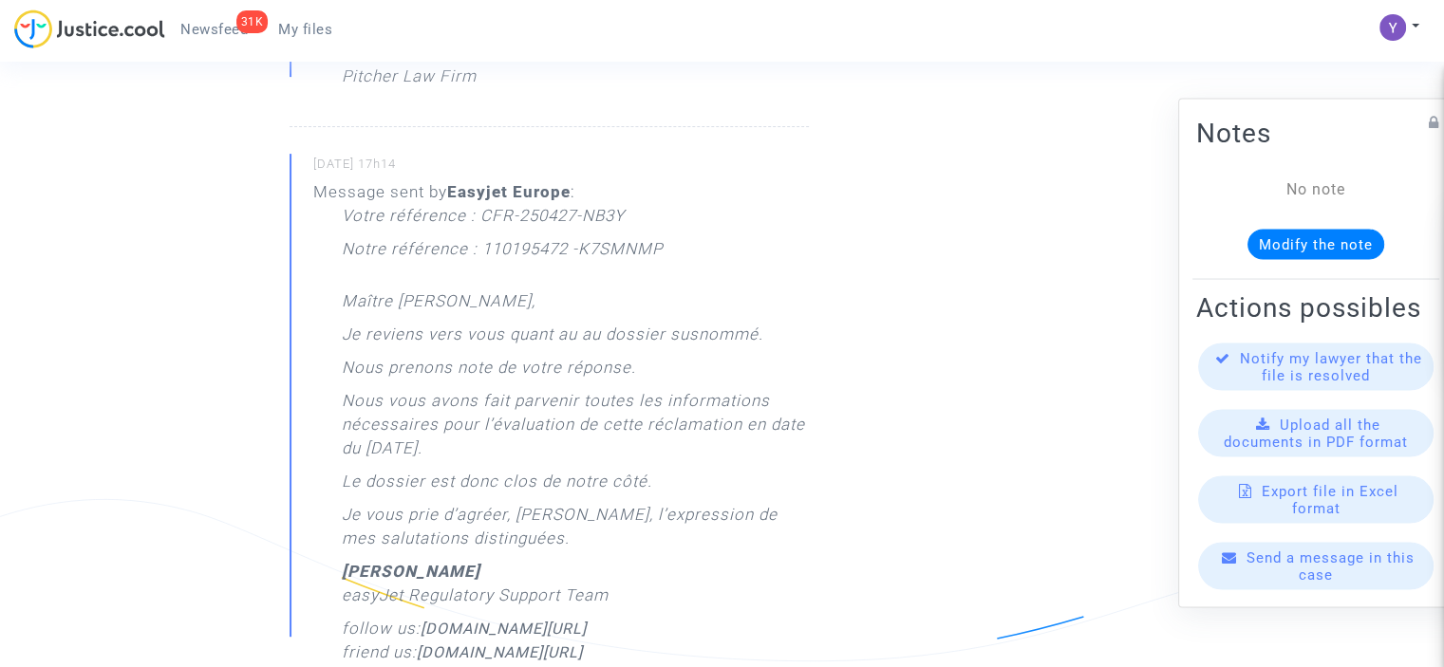
scroll to position [854, 0]
